Goal: Task Accomplishment & Management: Manage account settings

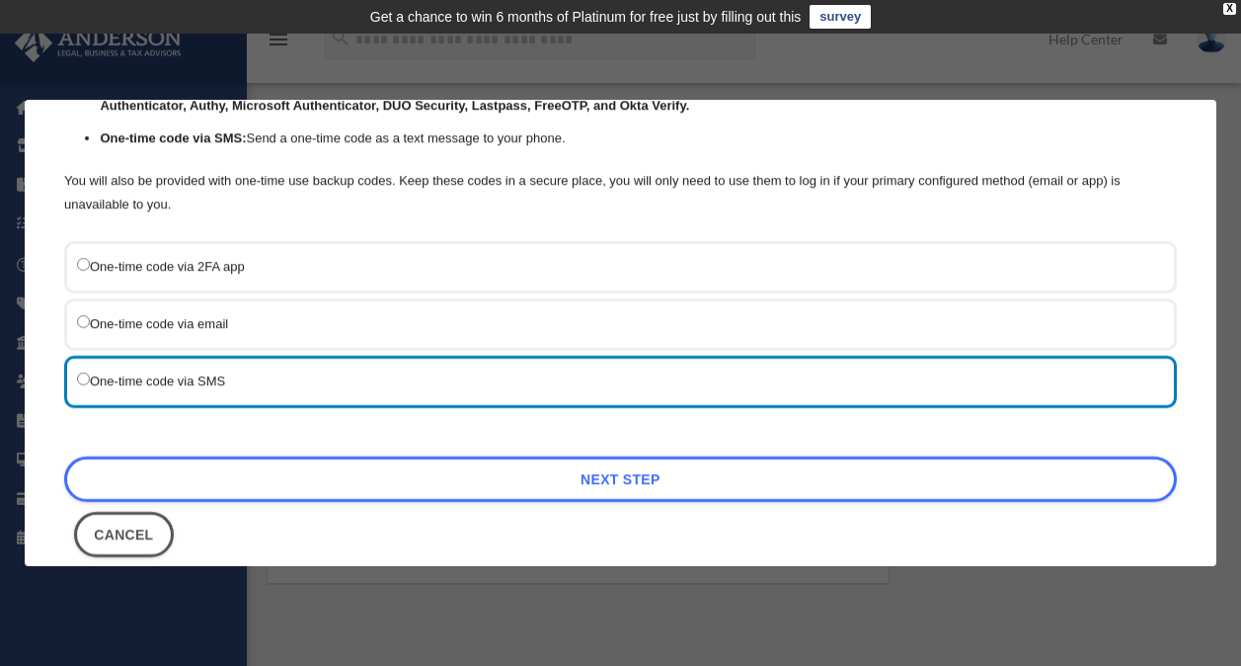
scroll to position [221, 0]
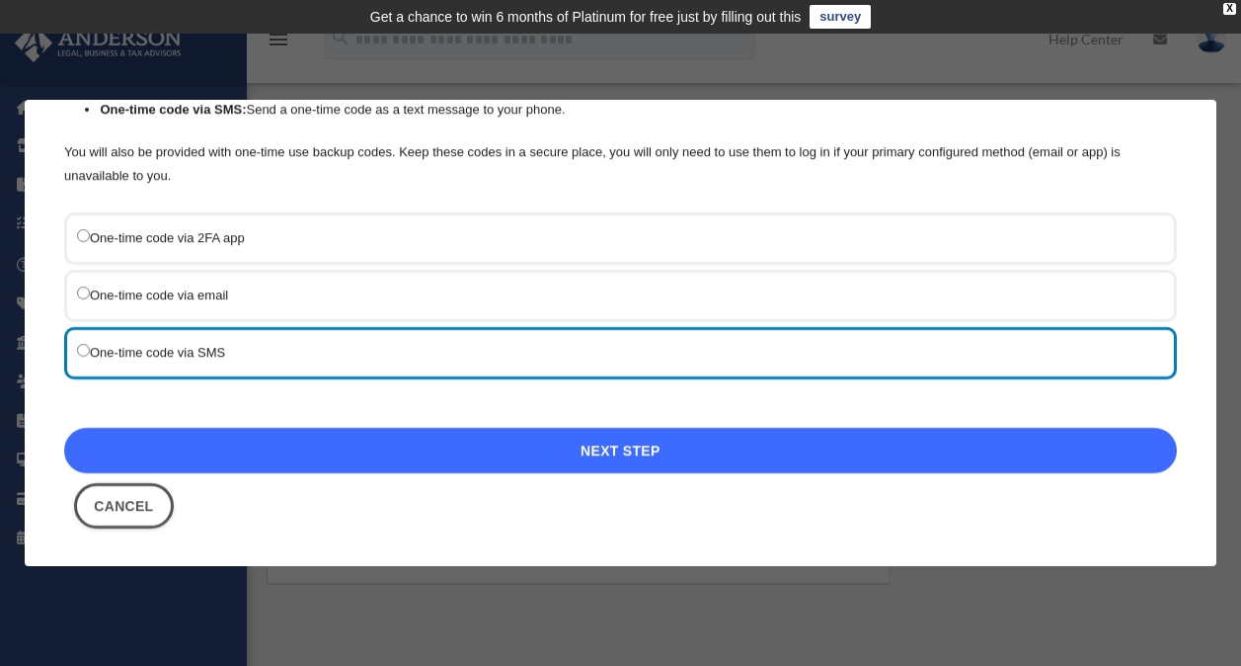
click at [631, 451] on link "Next Step" at bounding box center [620, 450] width 1113 height 45
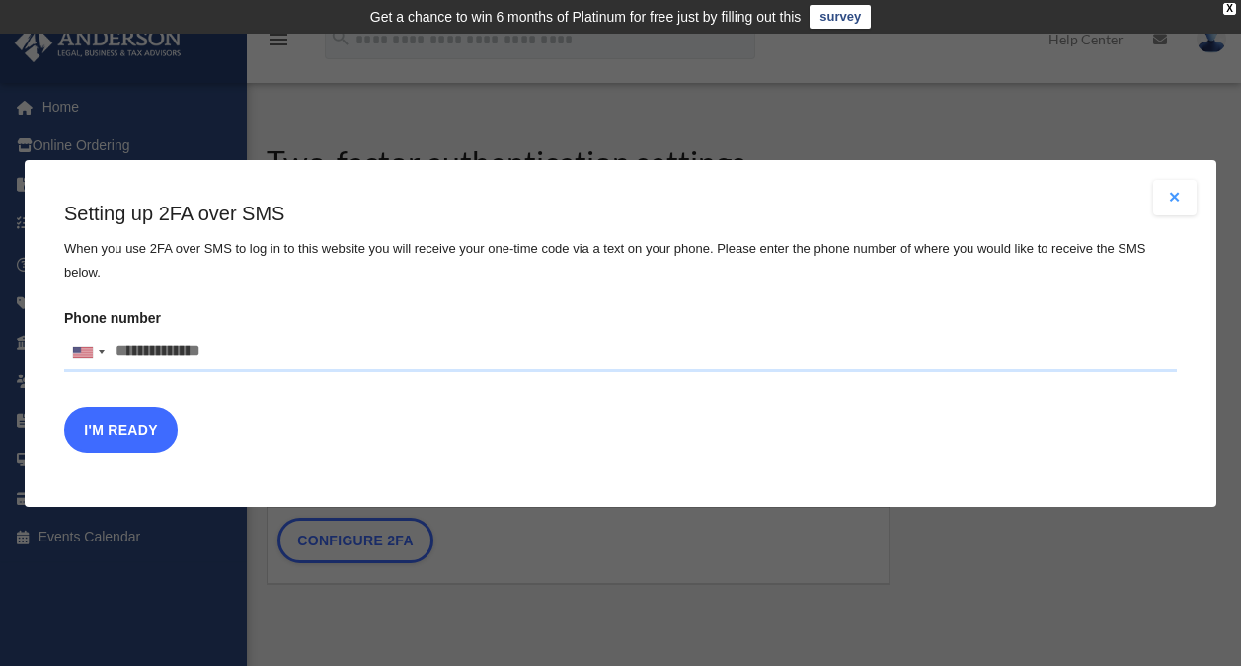
click at [127, 416] on button "I'm Ready" at bounding box center [121, 428] width 114 height 45
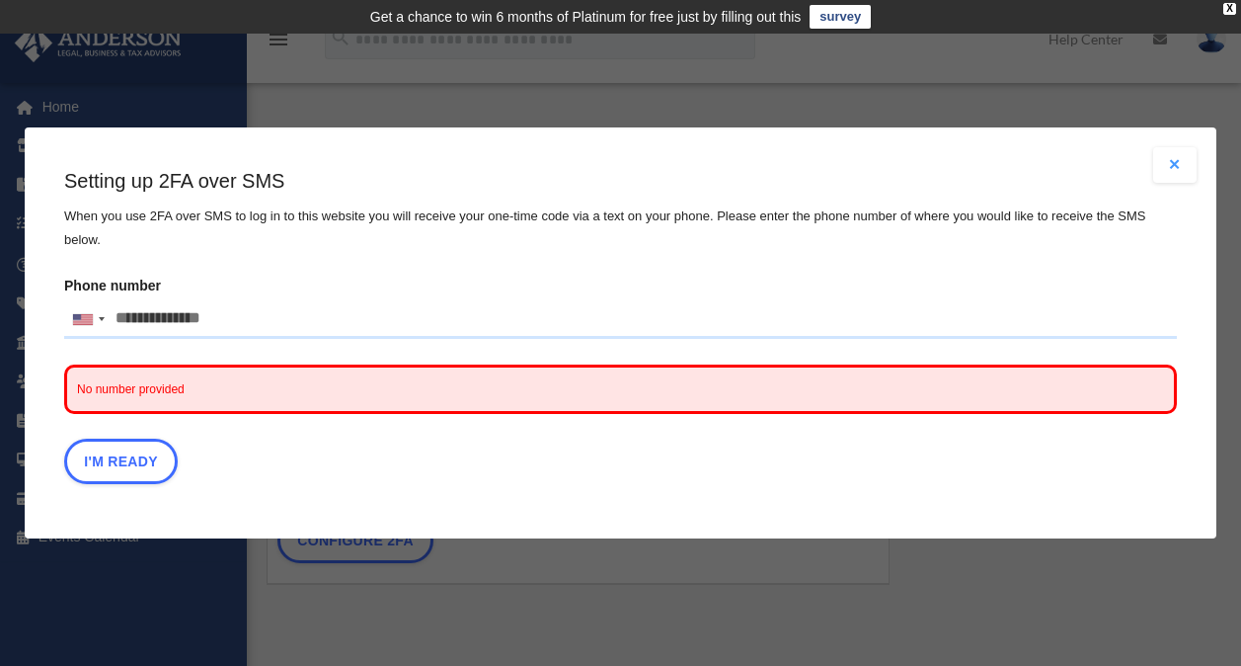
click at [177, 383] on span "No number provided" at bounding box center [620, 388] width 1113 height 49
click at [243, 300] on input "Phone number United States +1 United Kingdom +44 Afghanistan (‫افغانستان‬‎) +93…" at bounding box center [620, 318] width 1113 height 39
type input "**********"
click at [1178, 175] on button "Close modal" at bounding box center [1174, 165] width 43 height 36
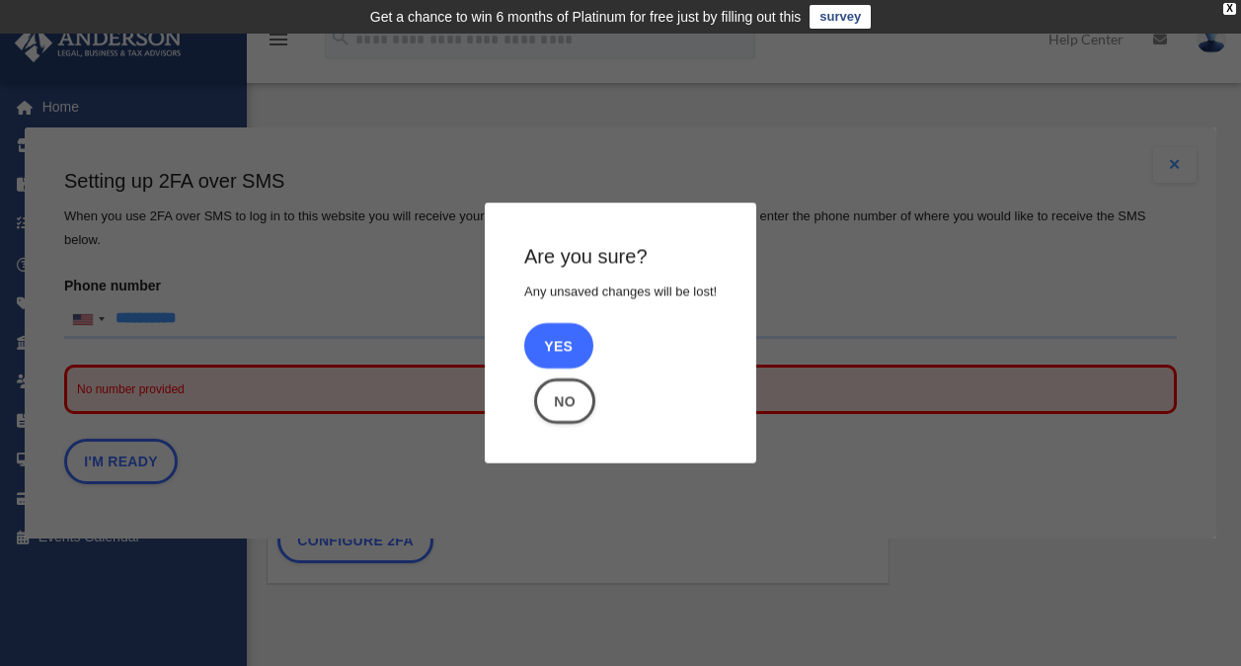
click at [551, 358] on button "Yes" at bounding box center [558, 345] width 69 height 45
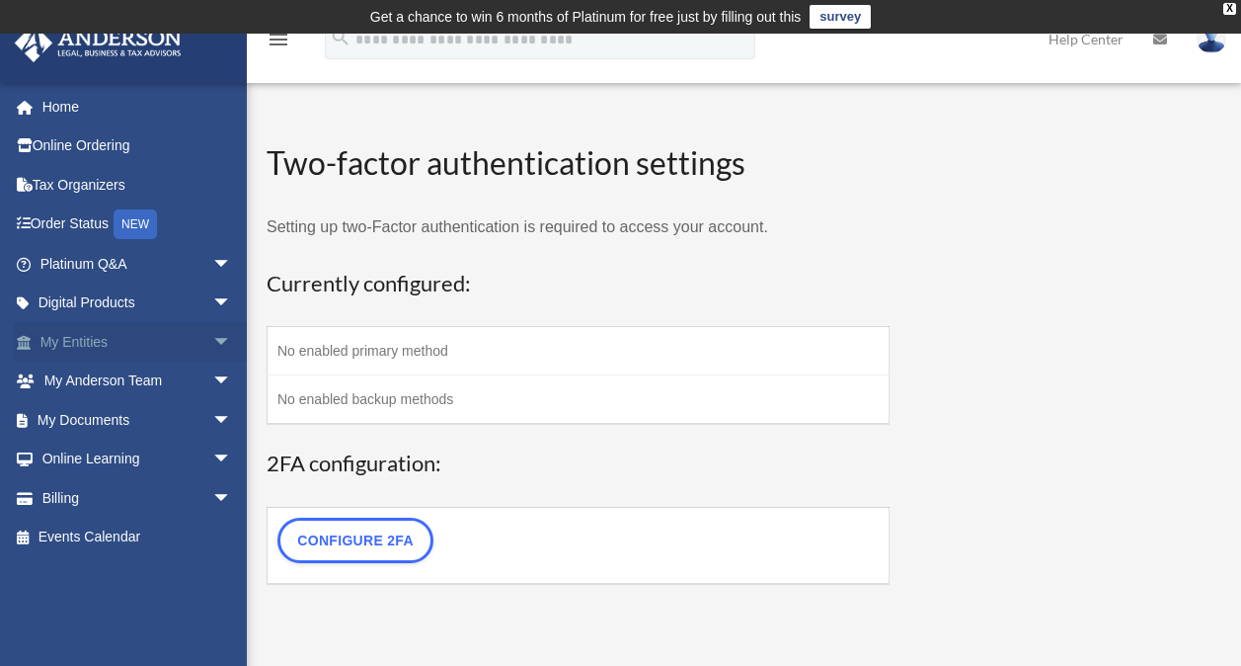
click at [212, 335] on span "arrow_drop_down" at bounding box center [231, 342] width 39 height 40
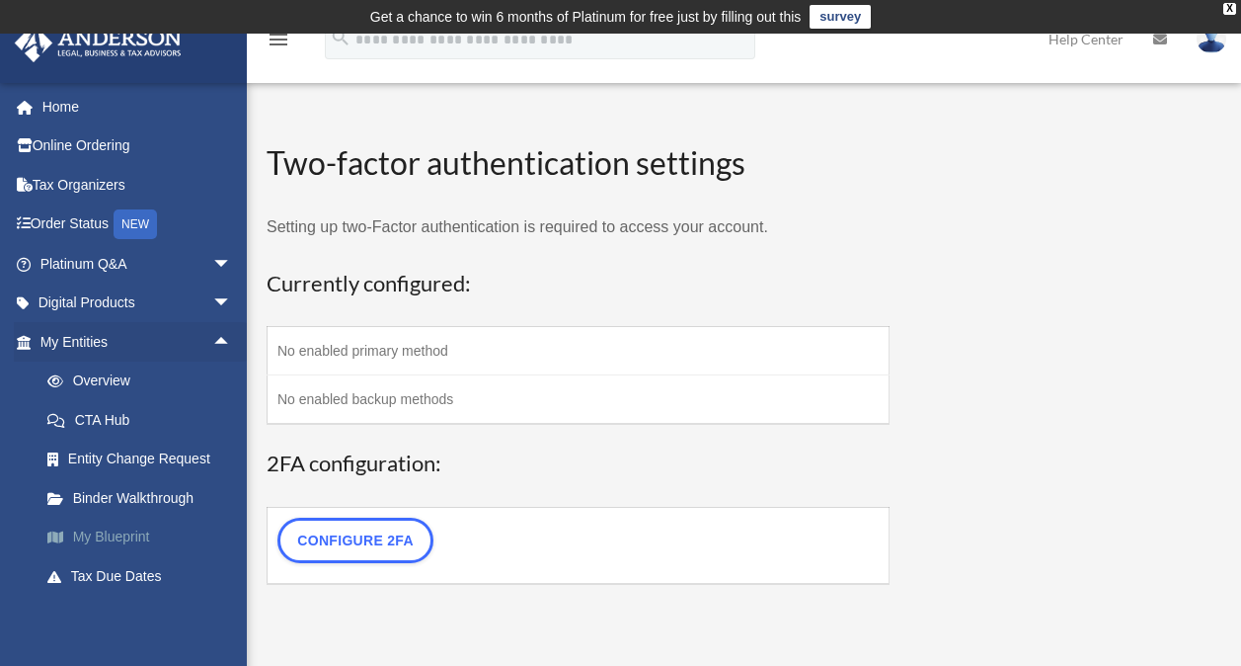
click at [120, 523] on link "My Blueprint" at bounding box center [145, 536] width 234 height 39
click at [124, 531] on link "My Blueprint" at bounding box center [145, 536] width 234 height 39
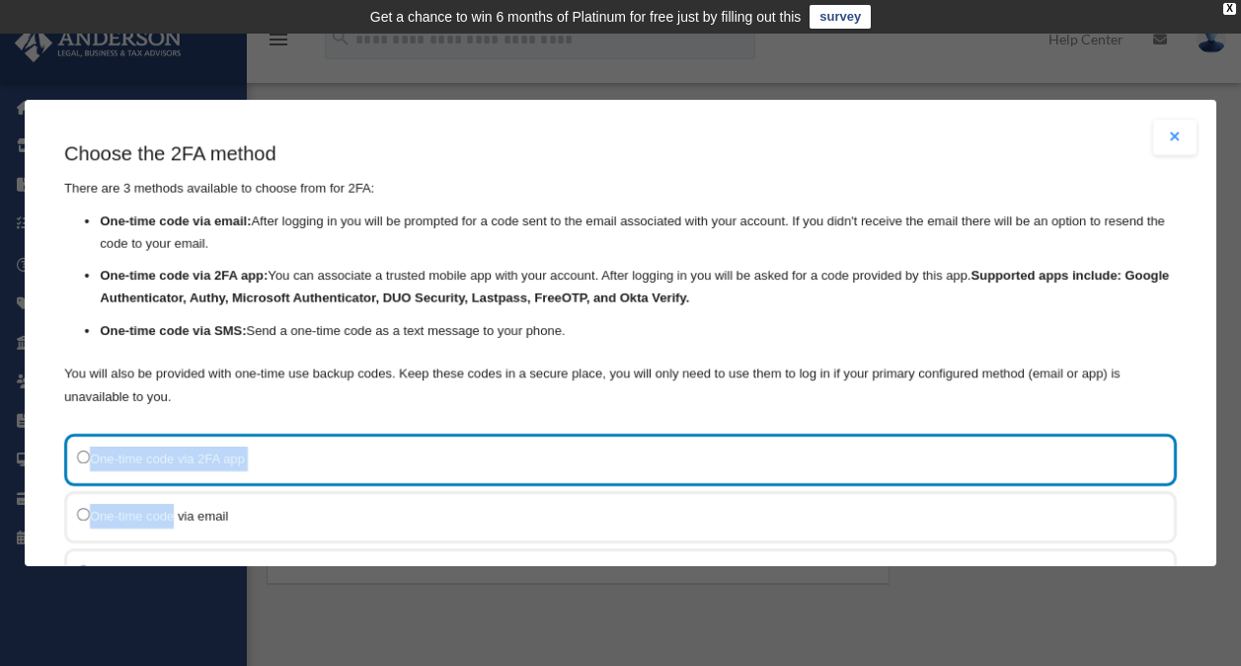
drag, startPoint x: 0, startPoint y: 0, endPoint x: 961, endPoint y: 394, distance: 1038.4
click at [961, 394] on div "Choose the 2FA method There are 3 methods available to choose from for 2FA: One…" at bounding box center [620, 444] width 1113 height 610
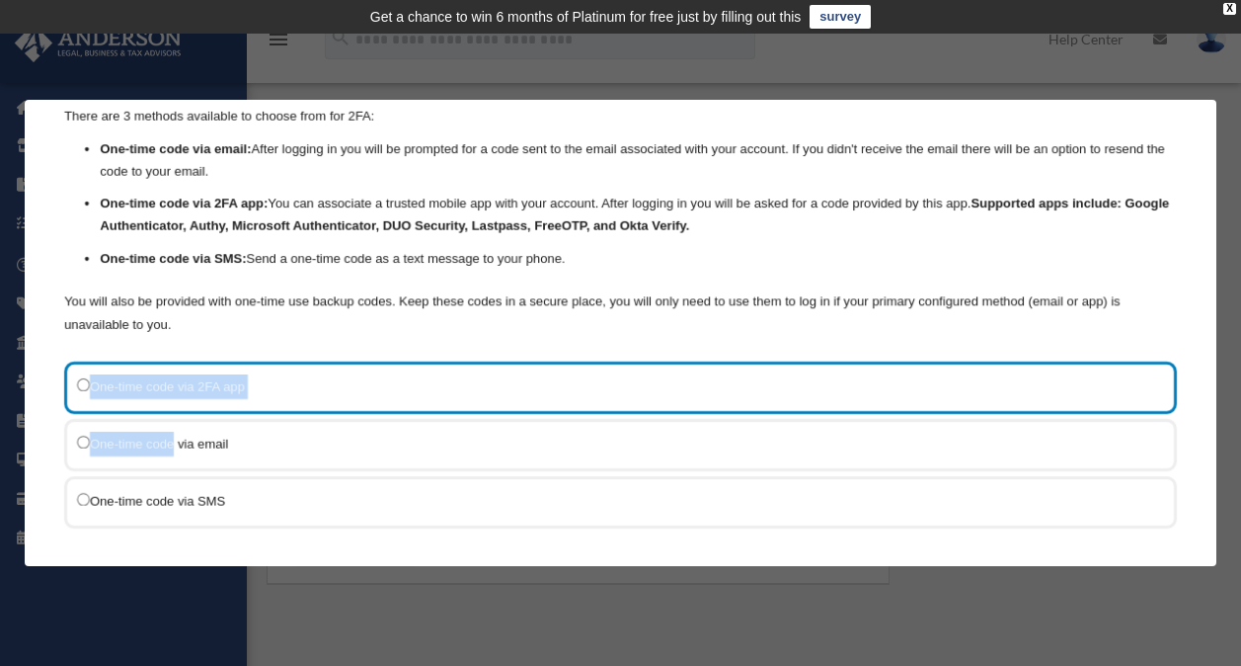
scroll to position [141, 0]
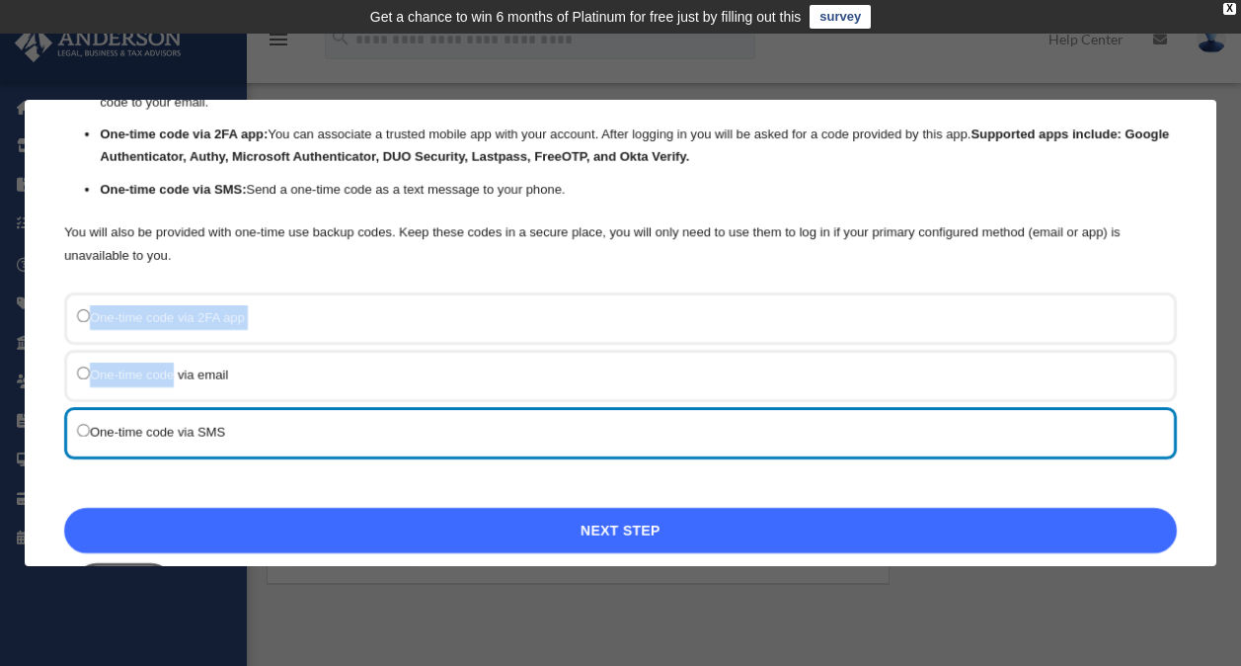
click at [663, 538] on link "Next Step" at bounding box center [620, 530] width 1113 height 45
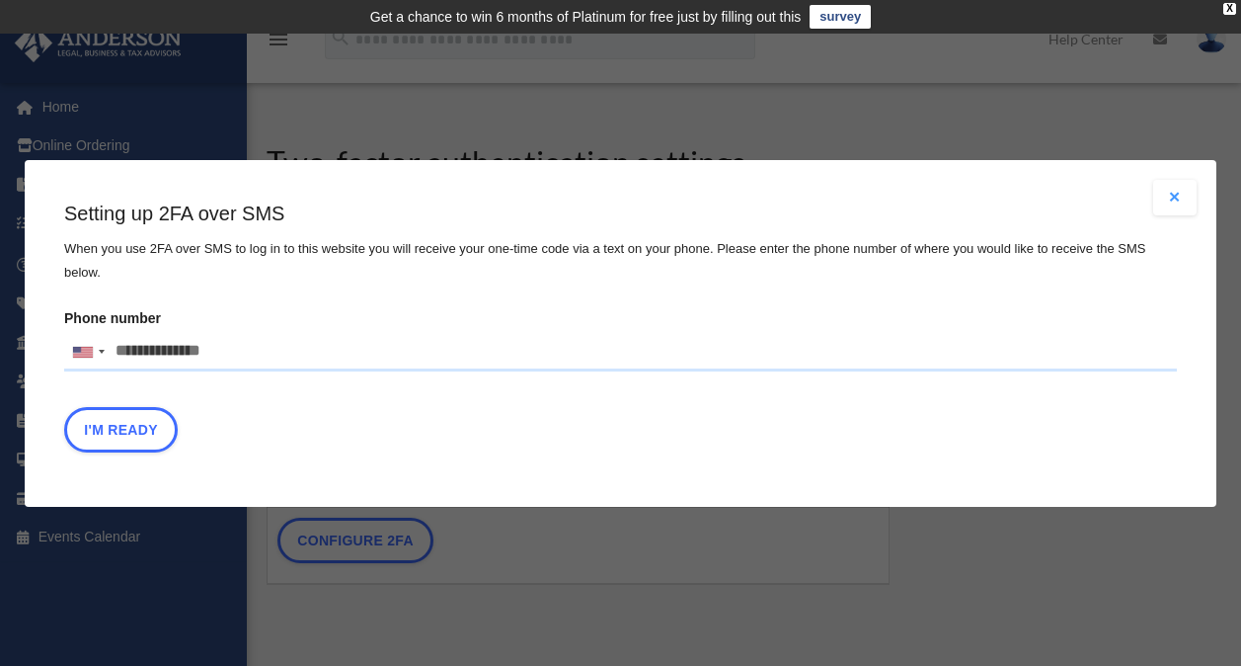
click at [228, 341] on input "Phone number United States +1 United Kingdom +44 Afghanistan (‫افغانستان‬‎) +93…" at bounding box center [620, 351] width 1113 height 39
type input "**********"
click at [121, 416] on button "I'm Ready" at bounding box center [121, 428] width 114 height 45
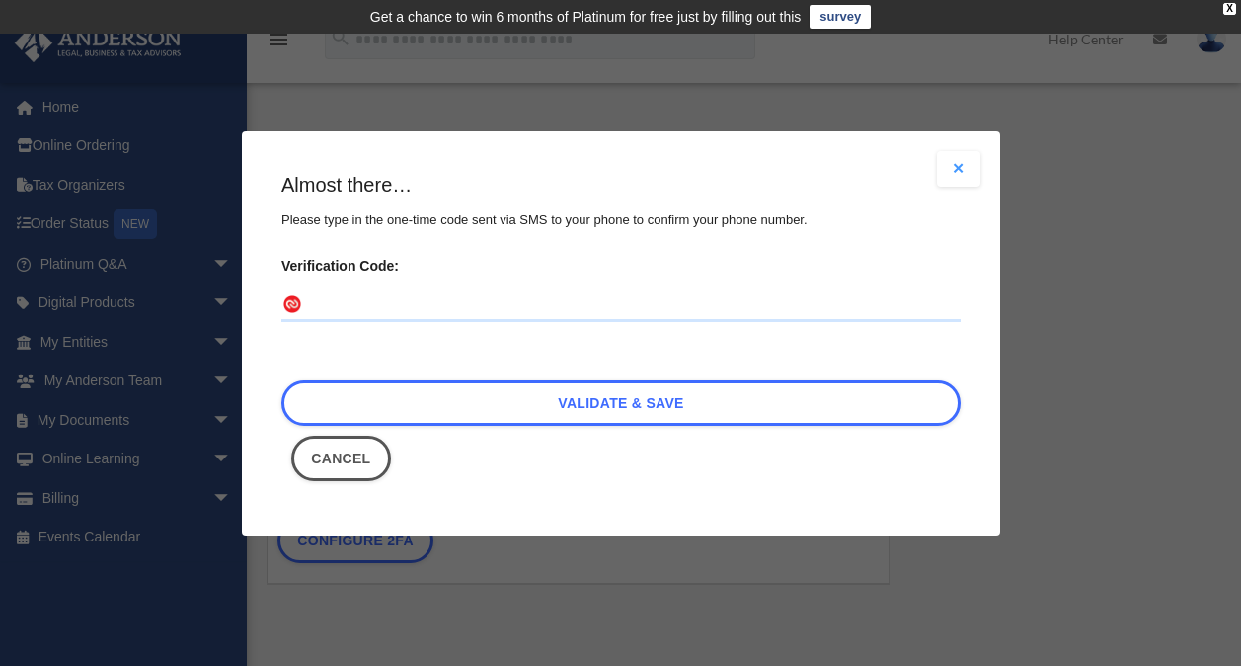
click at [324, 300] on input "Verification Code:" at bounding box center [620, 305] width 679 height 32
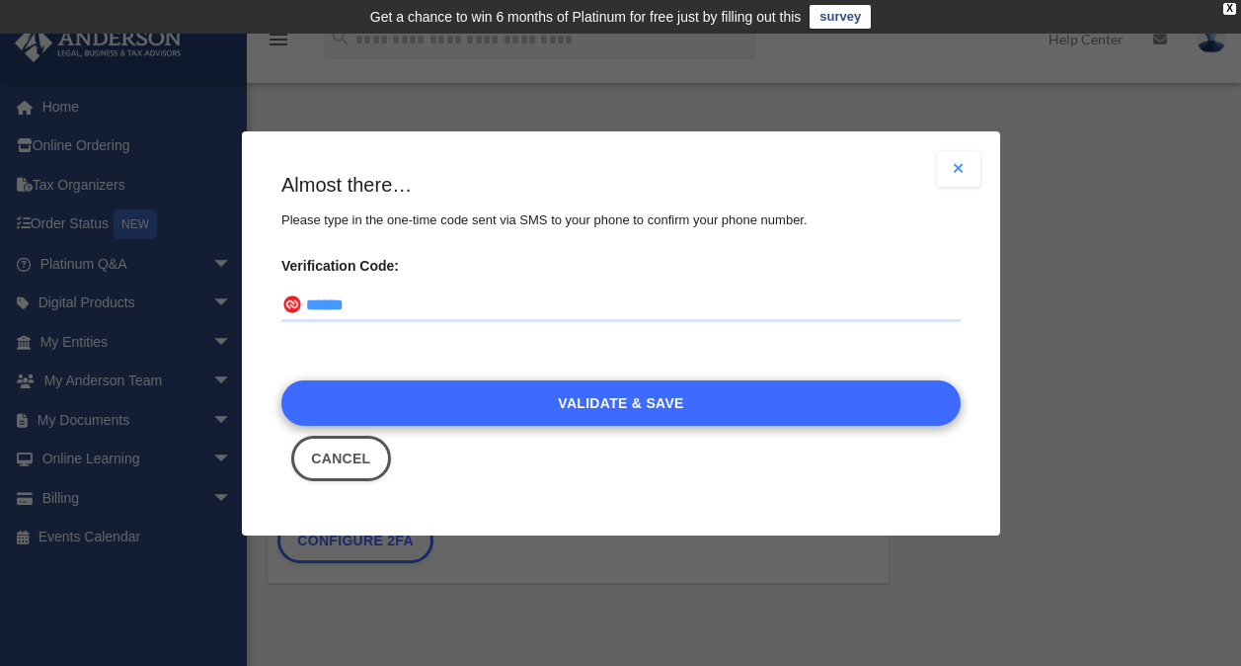
type input "******"
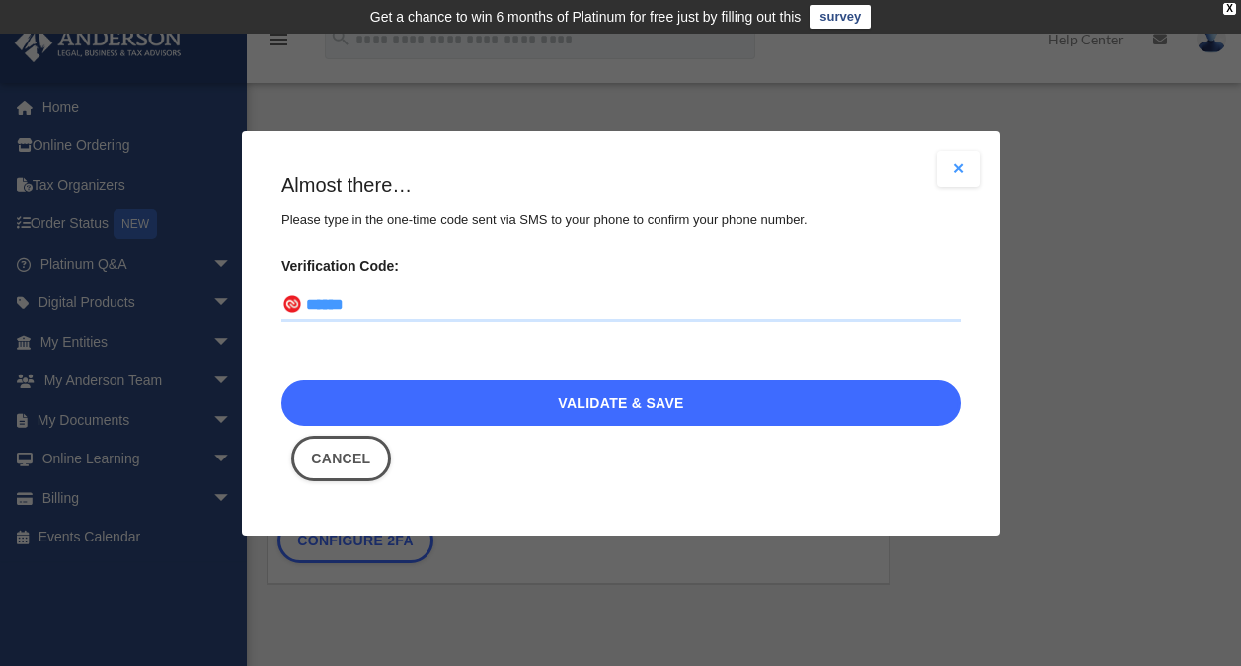
click at [655, 390] on link "Validate & Save" at bounding box center [620, 401] width 679 height 45
click at [656, 393] on link "Validate & Save" at bounding box center [620, 401] width 679 height 45
click at [663, 398] on link "Validate & Save" at bounding box center [620, 401] width 679 height 45
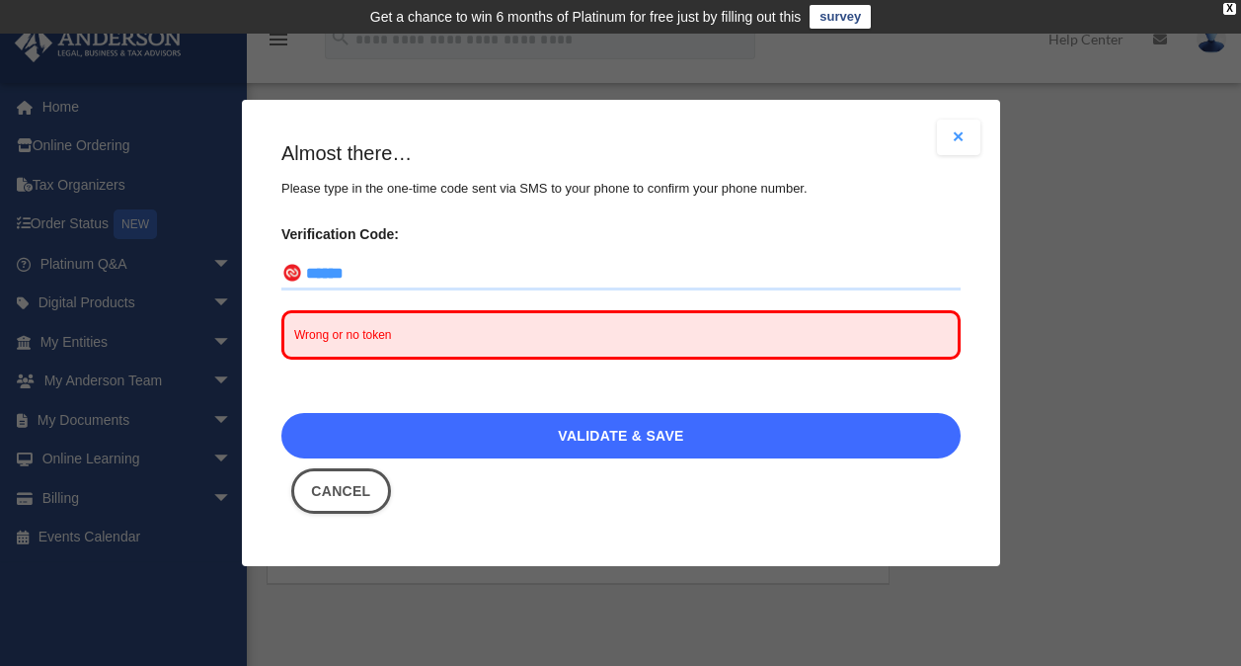
click at [630, 448] on link "Validate & Save" at bounding box center [620, 435] width 679 height 45
click at [622, 440] on link "Validate & Save" at bounding box center [620, 435] width 679 height 45
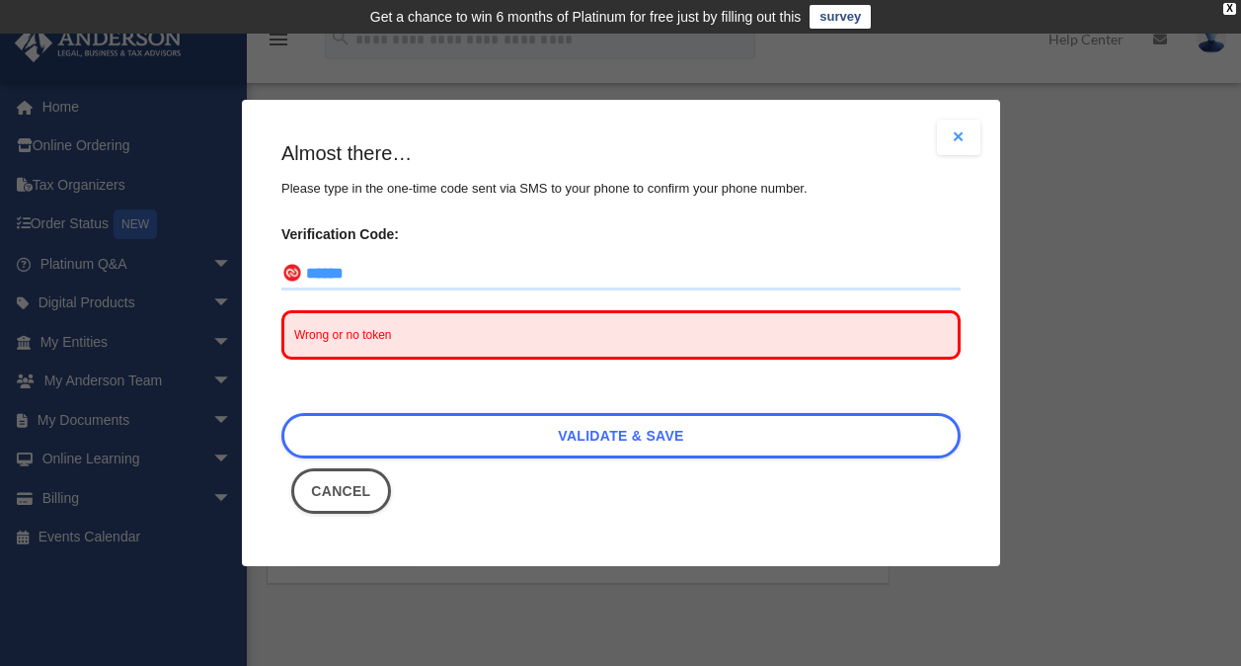
click at [383, 276] on input "******" at bounding box center [620, 275] width 679 height 32
click at [946, 136] on button "Close modal" at bounding box center [958, 137] width 43 height 36
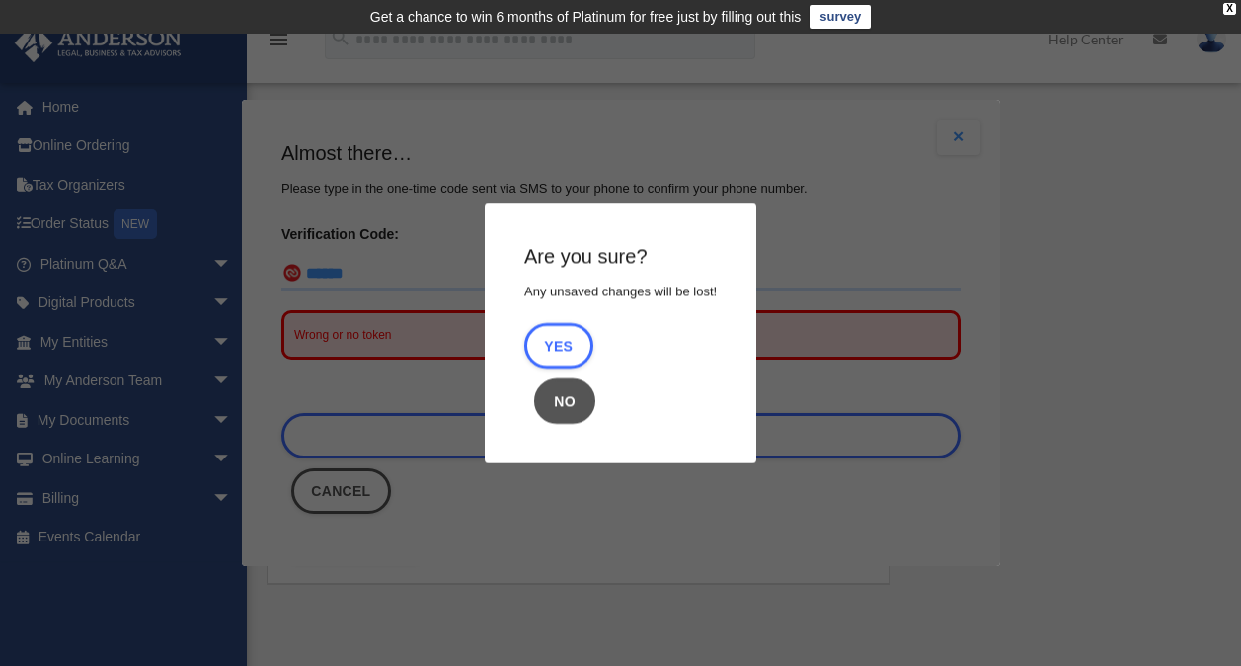
click at [566, 389] on button "No" at bounding box center [564, 400] width 61 height 45
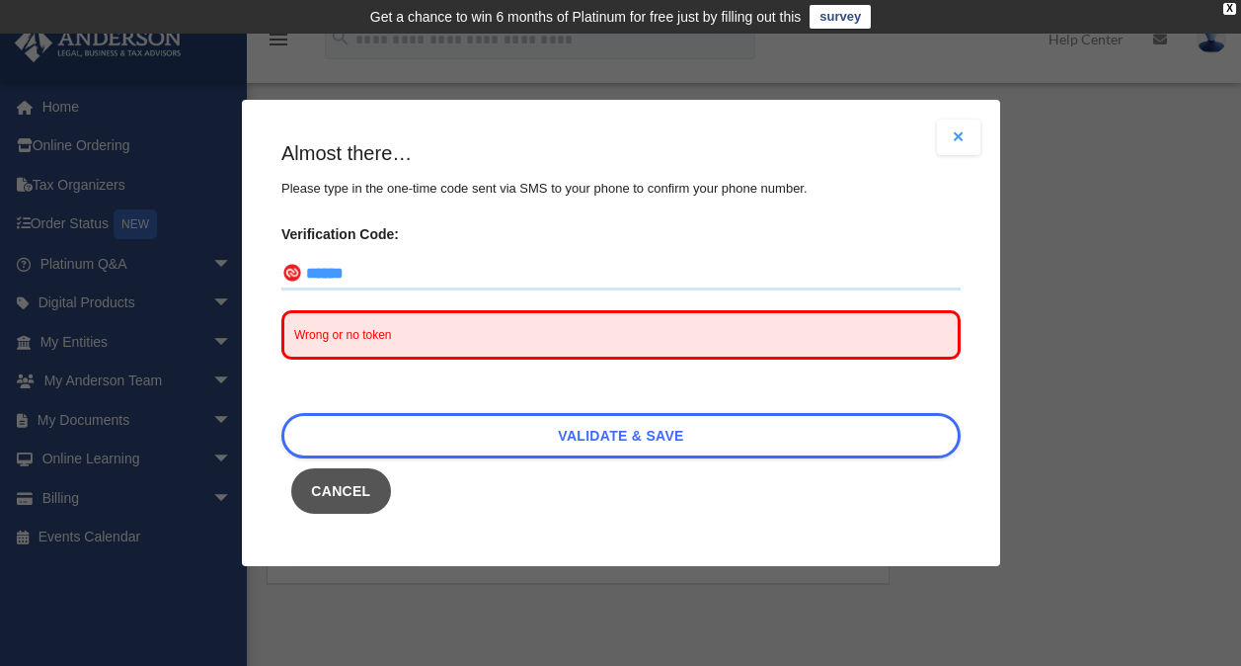
click at [325, 496] on button "Cancel" at bounding box center [341, 490] width 100 height 45
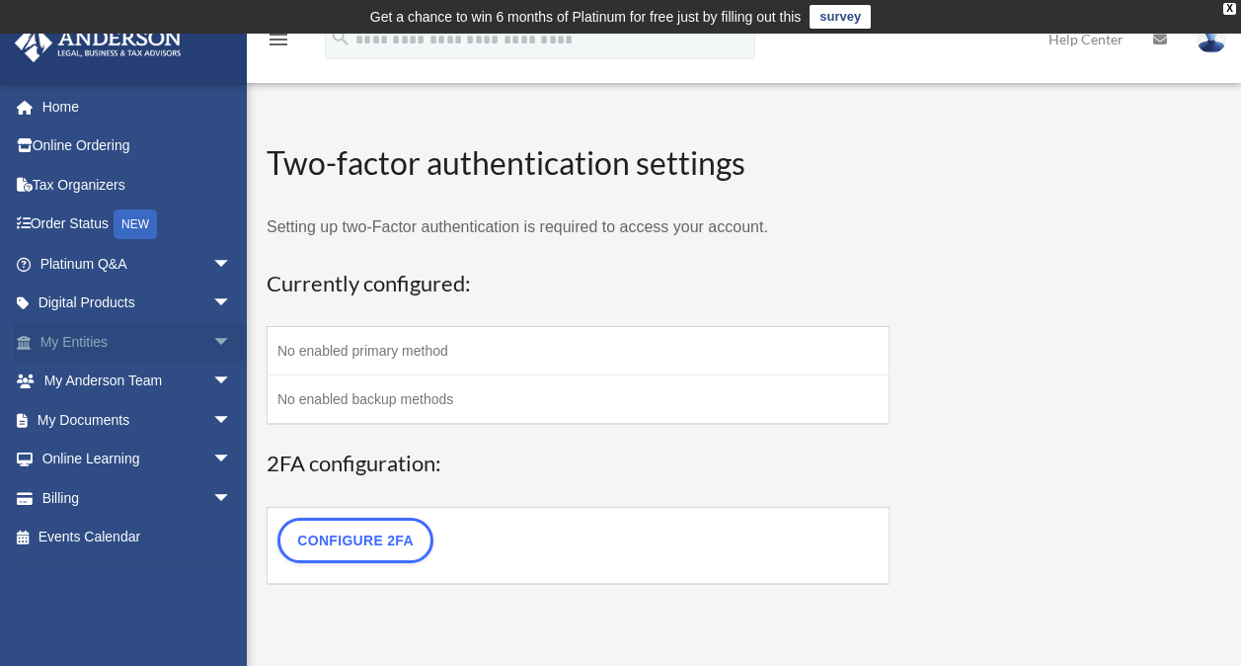
click at [212, 333] on span "arrow_drop_down" at bounding box center [231, 342] width 39 height 40
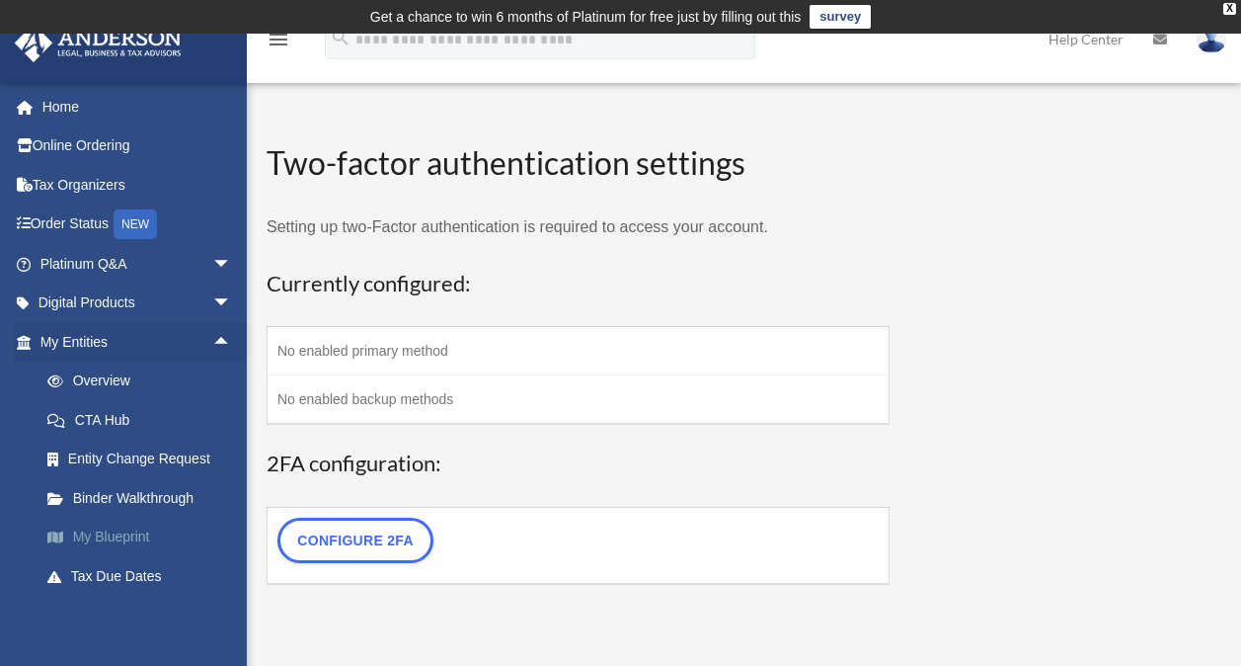
click at [137, 532] on link "My Blueprint" at bounding box center [145, 536] width 234 height 39
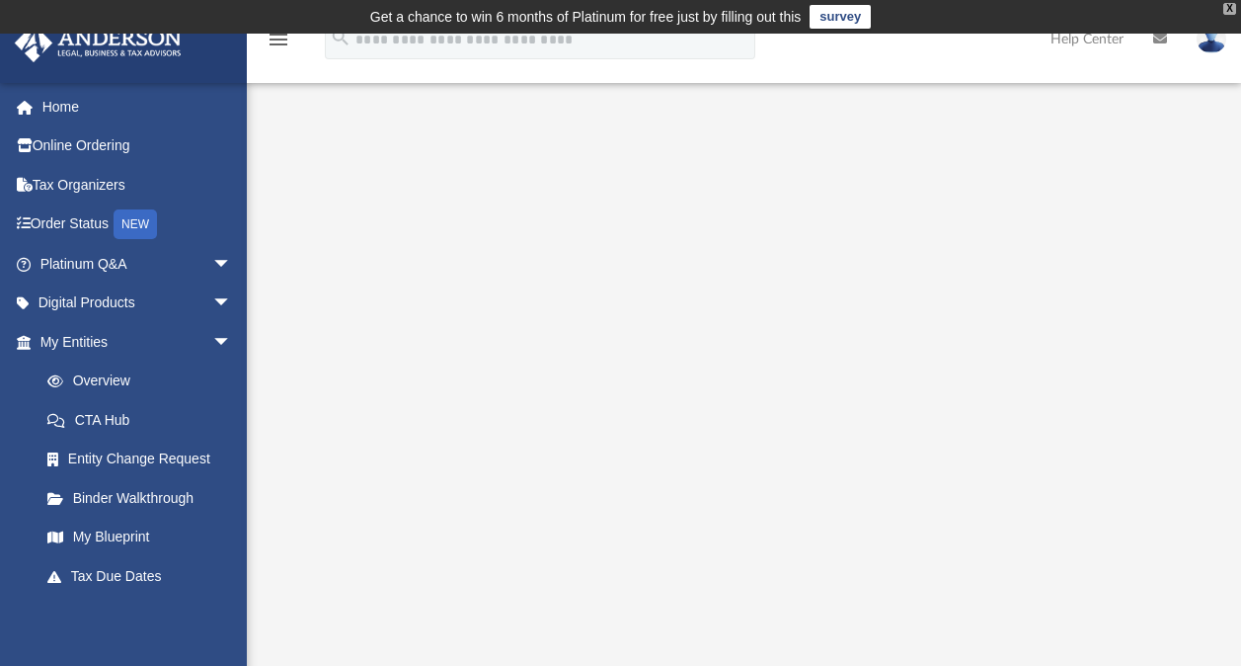
click at [1230, 12] on div "X" at bounding box center [1229, 9] width 13 height 12
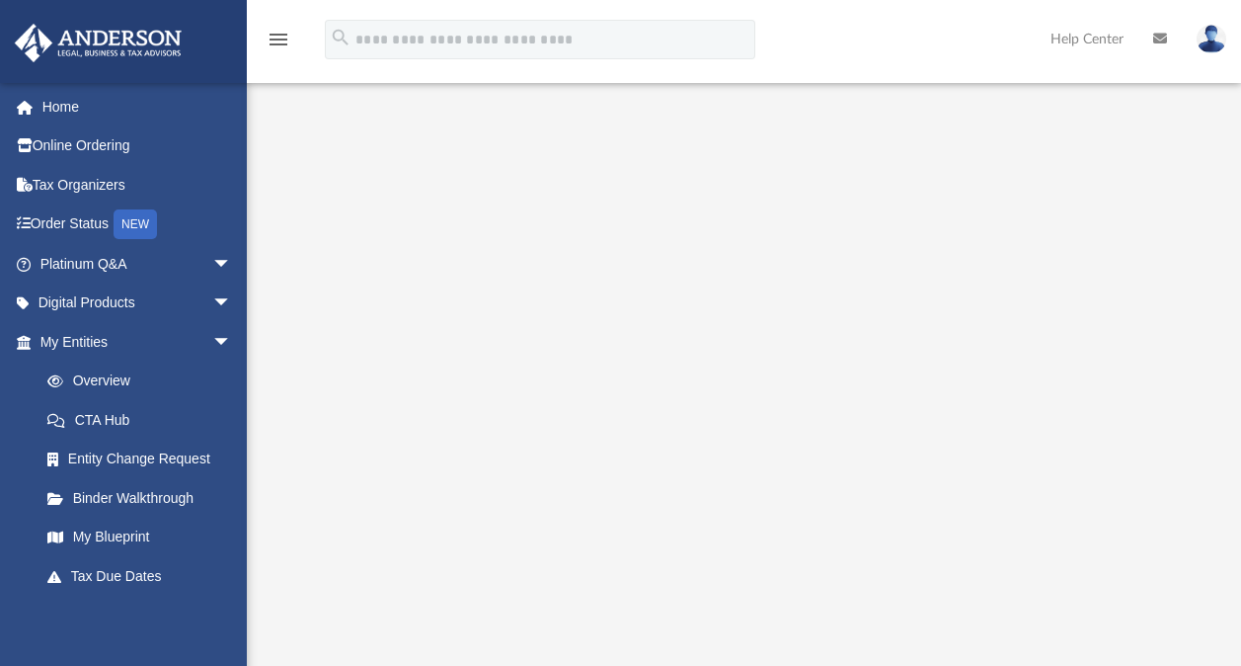
click at [1218, 35] on img at bounding box center [1212, 39] width 30 height 29
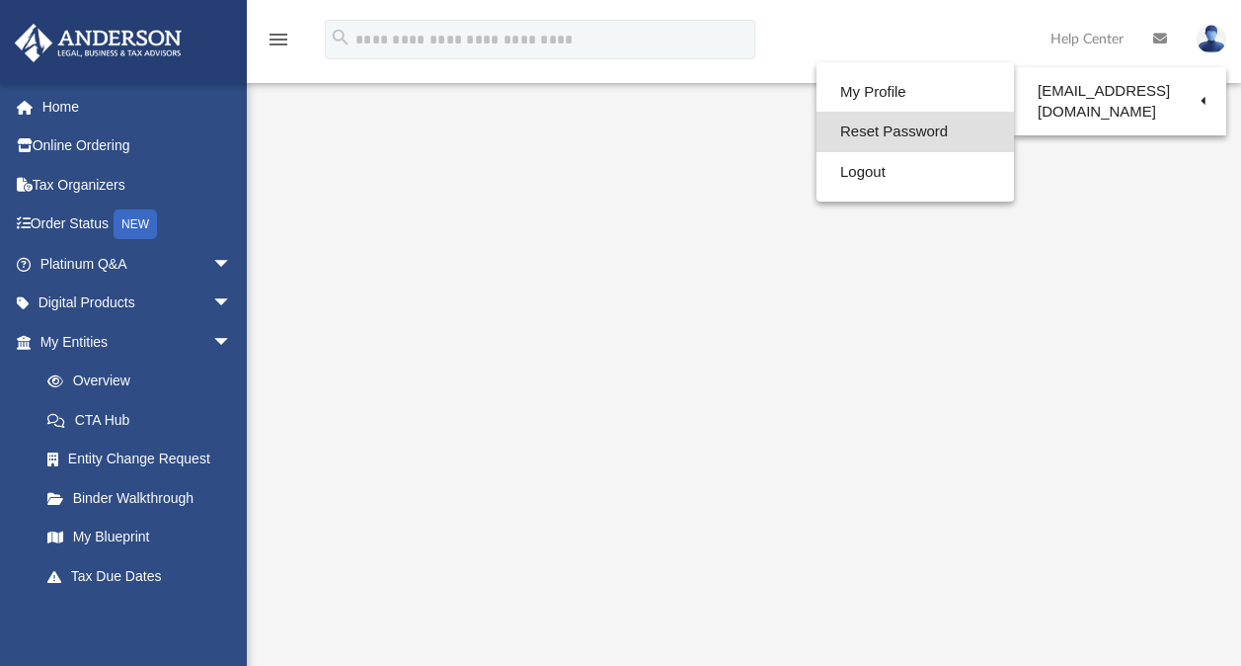
click at [873, 142] on link "Reset Password" at bounding box center [915, 132] width 197 height 40
